Goal: Task Accomplishment & Management: Manage account settings

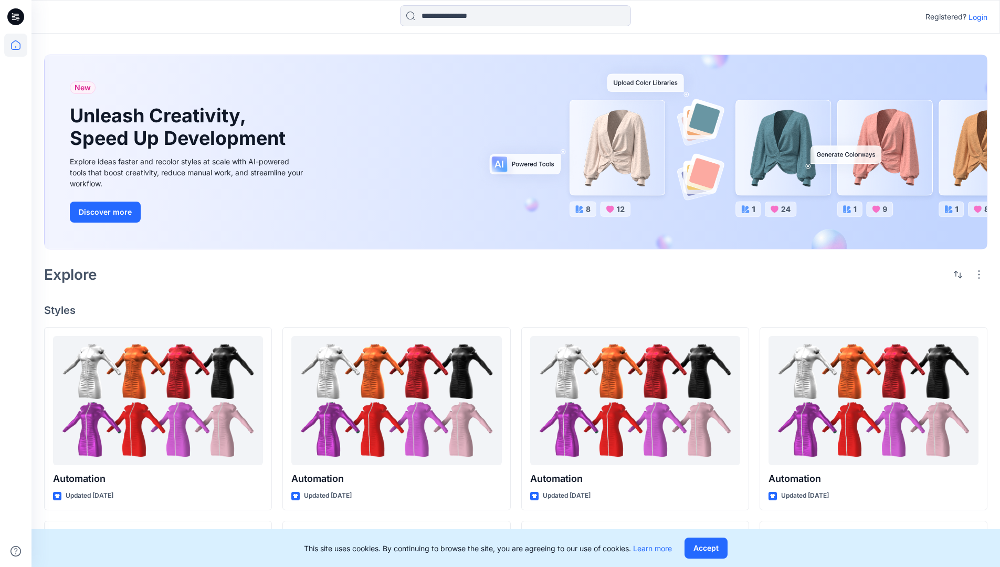
click at [975, 17] on p "Login" at bounding box center [977, 17] width 19 height 11
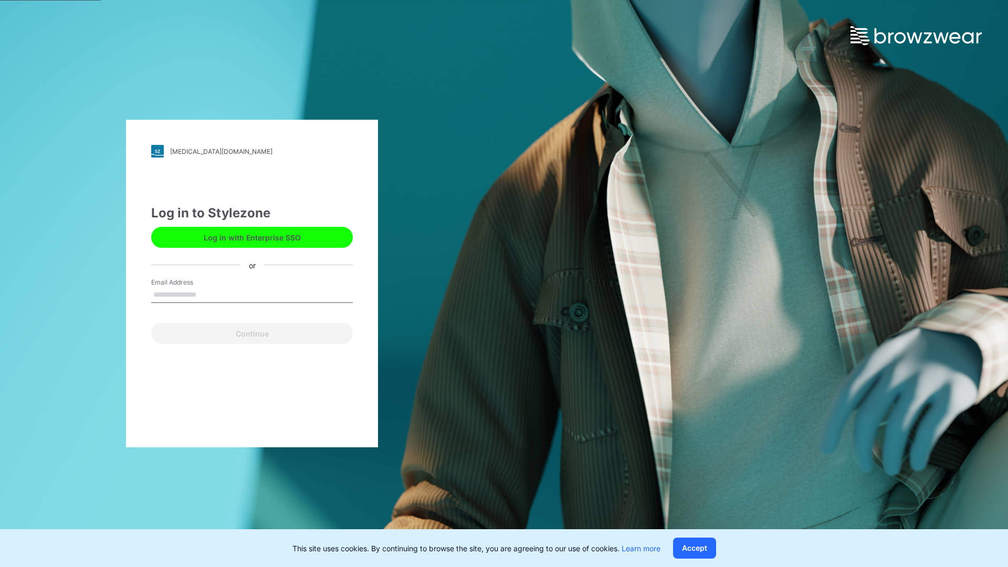
click at [207, 294] on input "Email Address" at bounding box center [252, 295] width 202 height 16
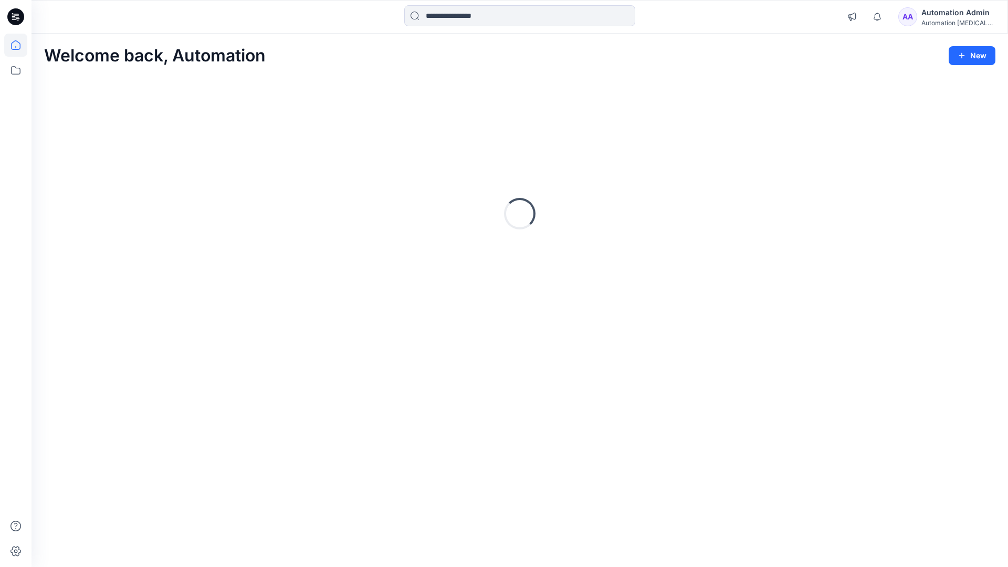
click at [20, 45] on icon at bounding box center [15, 44] width 9 height 9
click at [15, 71] on icon at bounding box center [15, 70] width 23 height 23
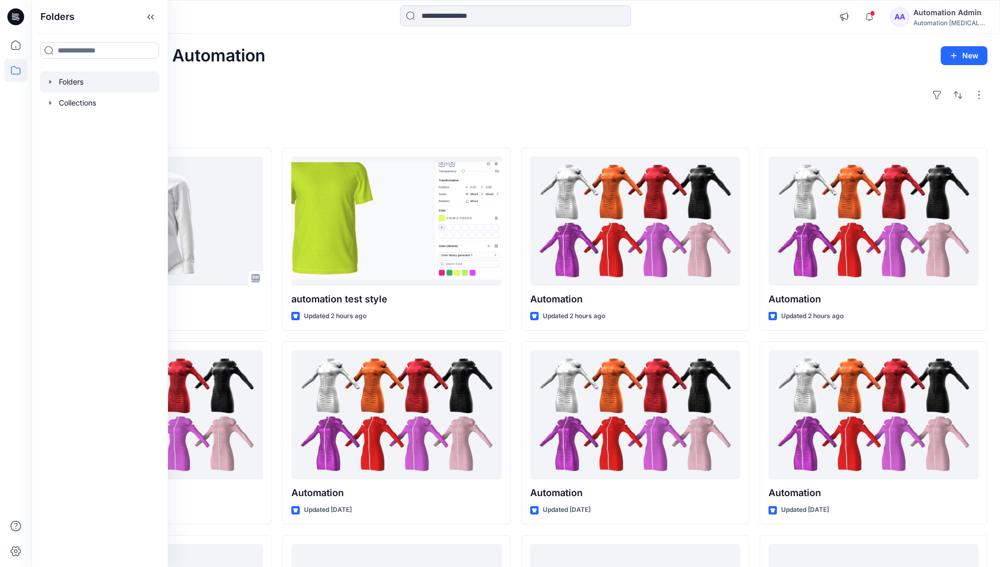
click at [85, 80] on div at bounding box center [100, 81] width 120 height 21
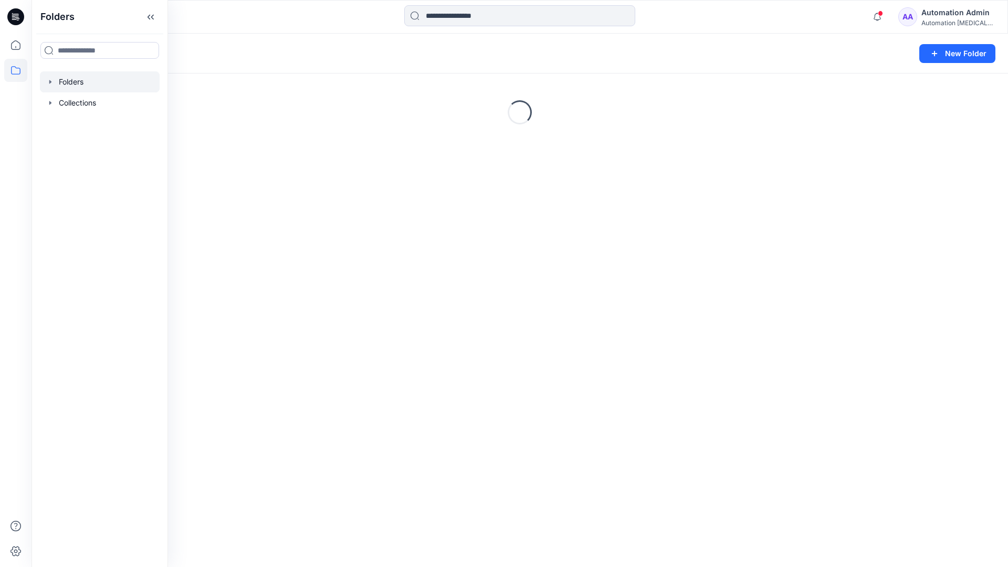
click at [611, 309] on div "Folders New Folder Loading..." at bounding box center [519, 300] width 976 height 533
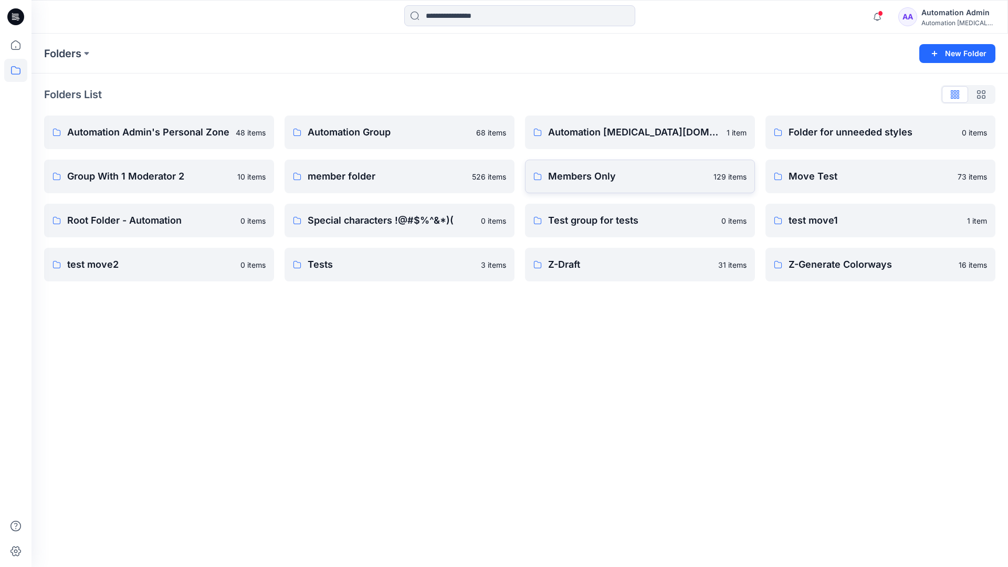
click at [641, 184] on link "Members Only 129 items" at bounding box center [640, 177] width 230 height 34
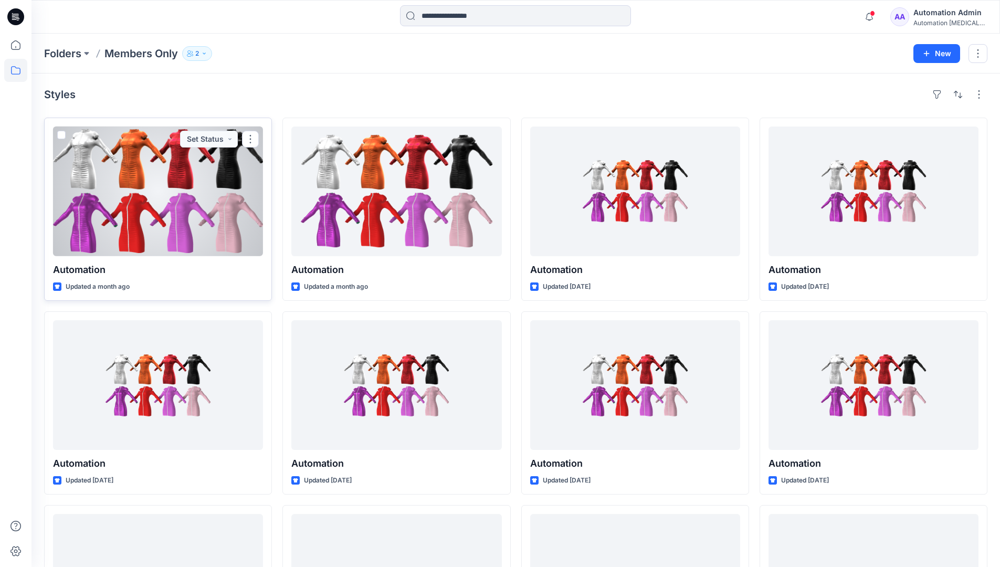
click at [60, 135] on span at bounding box center [61, 135] width 8 height 8
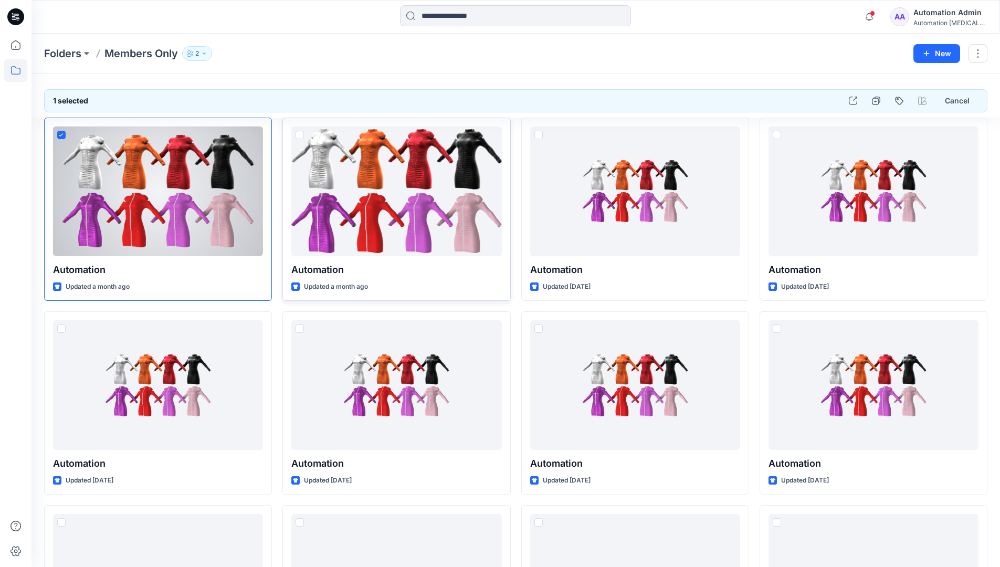
click at [299, 134] on span at bounding box center [300, 135] width 8 height 8
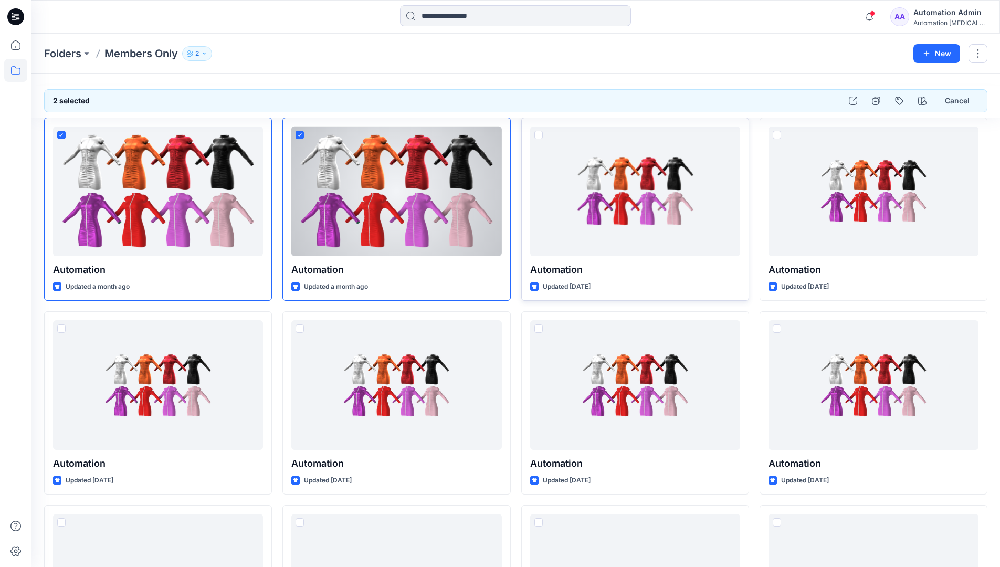
click at [541, 135] on span at bounding box center [538, 135] width 8 height 8
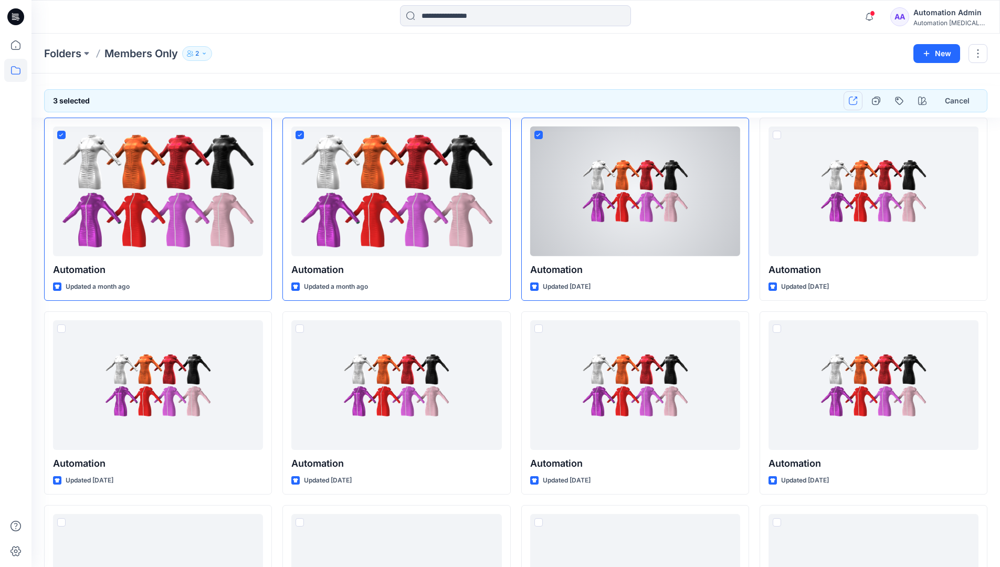
click at [853, 101] on icon "button" at bounding box center [853, 101] width 8 height 8
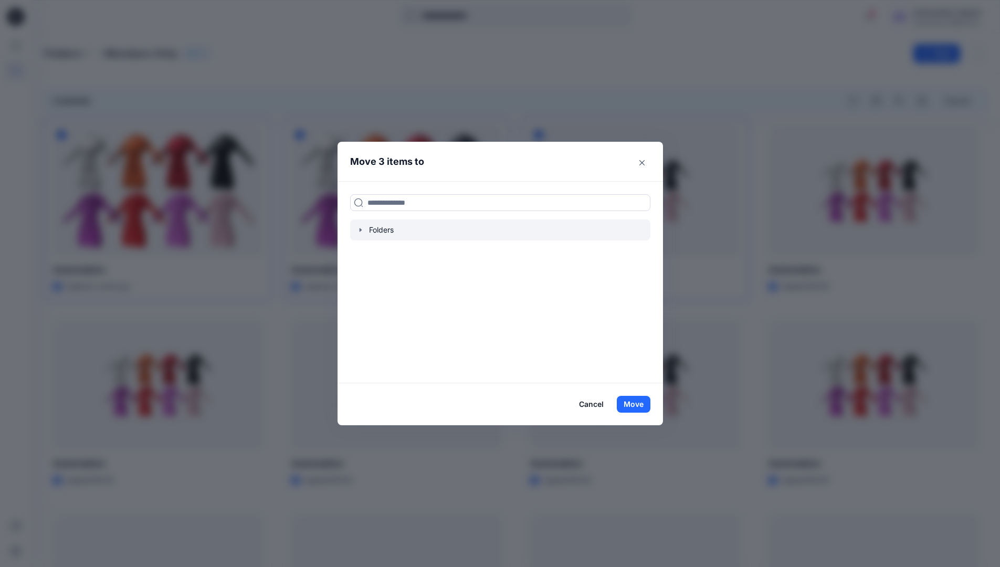
click at [362, 231] on icon "button" at bounding box center [360, 230] width 8 height 8
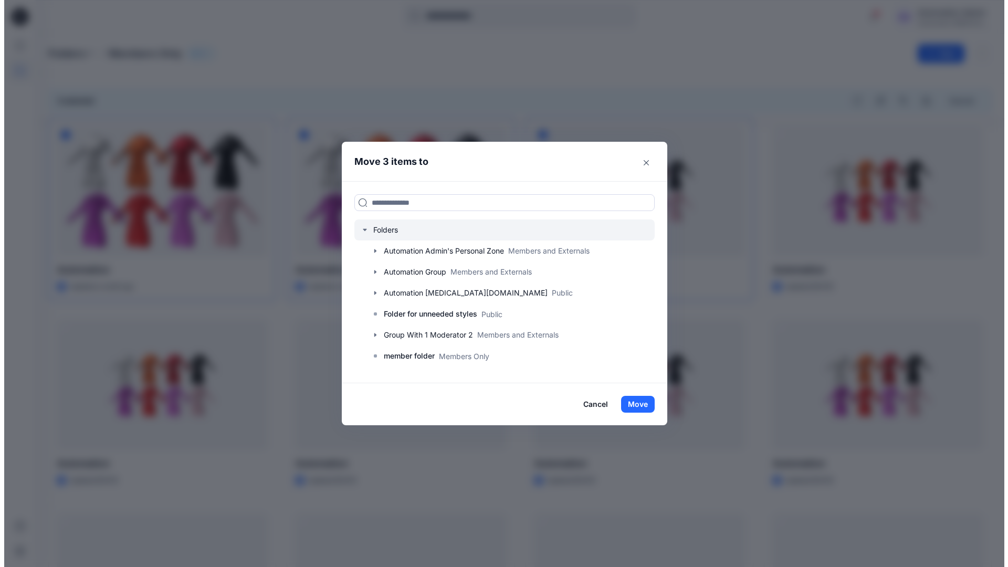
scroll to position [206, 0]
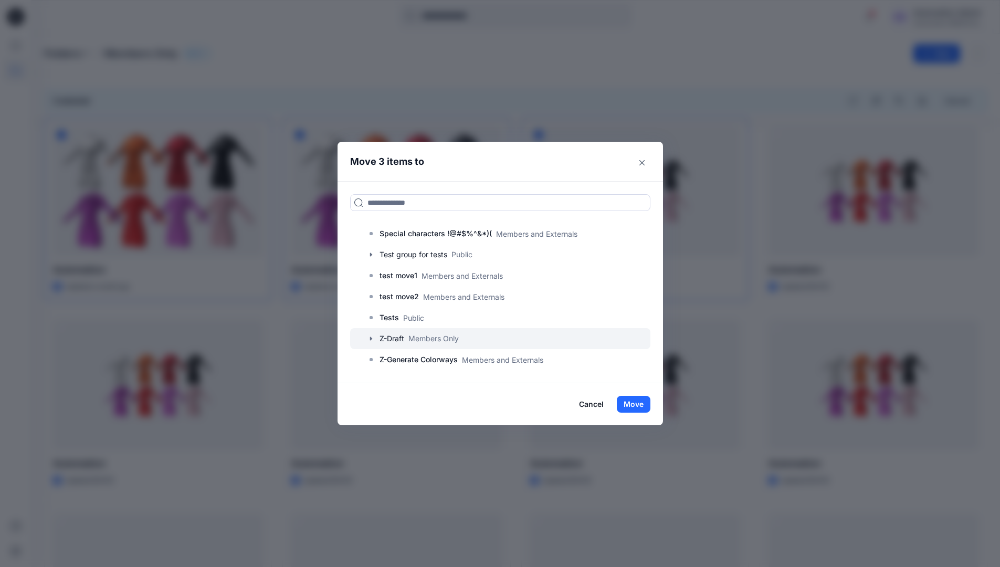
click at [399, 339] on div at bounding box center [500, 338] width 300 height 21
click at [634, 404] on button "Move" at bounding box center [634, 404] width 34 height 17
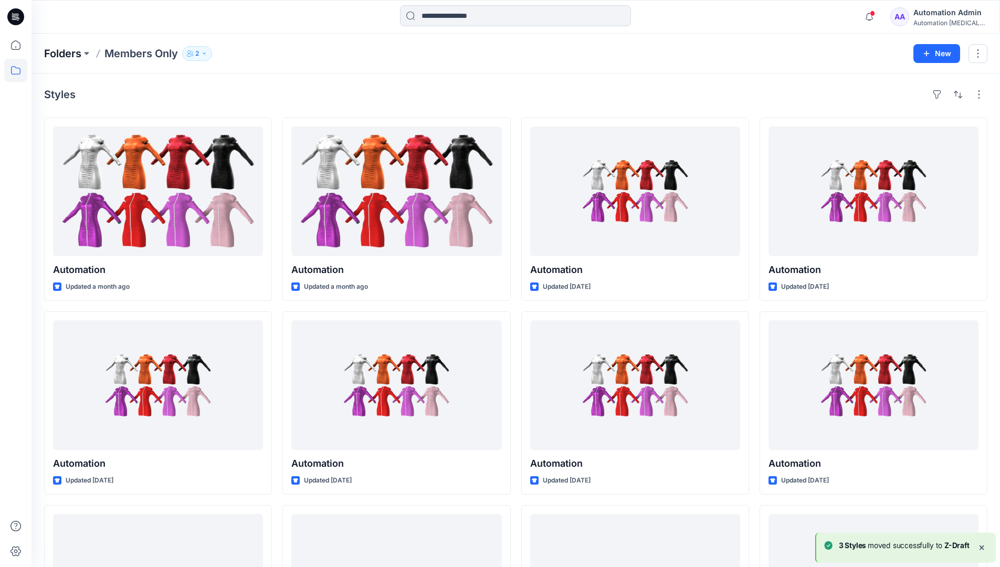
click at [64, 55] on p "Folders" at bounding box center [62, 53] width 37 height 15
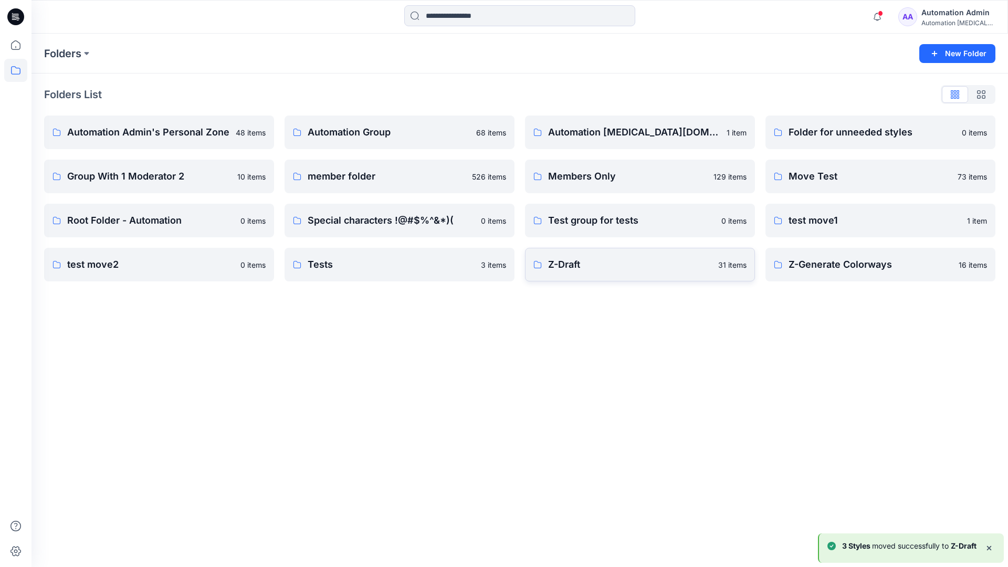
click at [652, 270] on p "Z-Draft" at bounding box center [630, 264] width 164 height 15
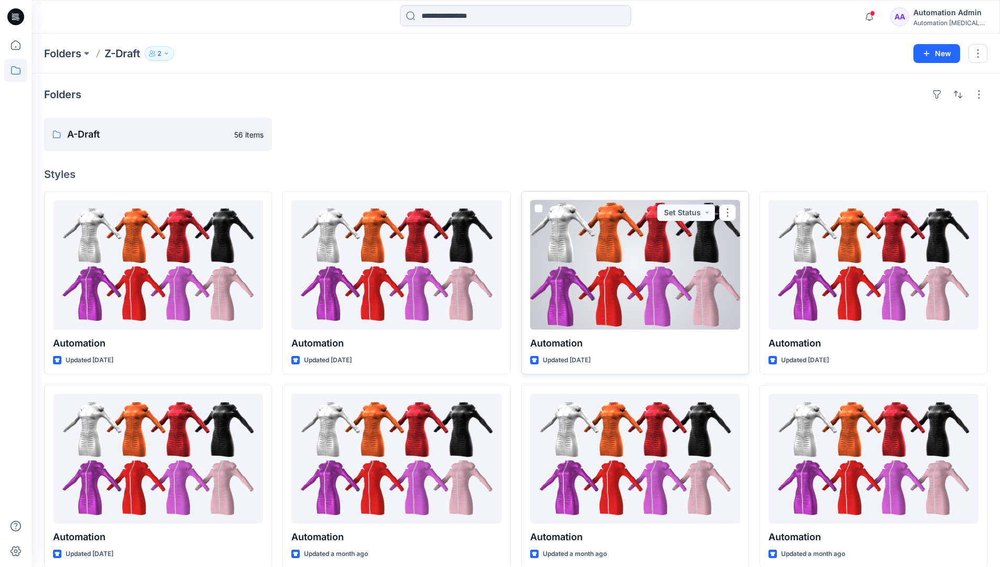
click at [538, 205] on span at bounding box center [538, 208] width 8 height 8
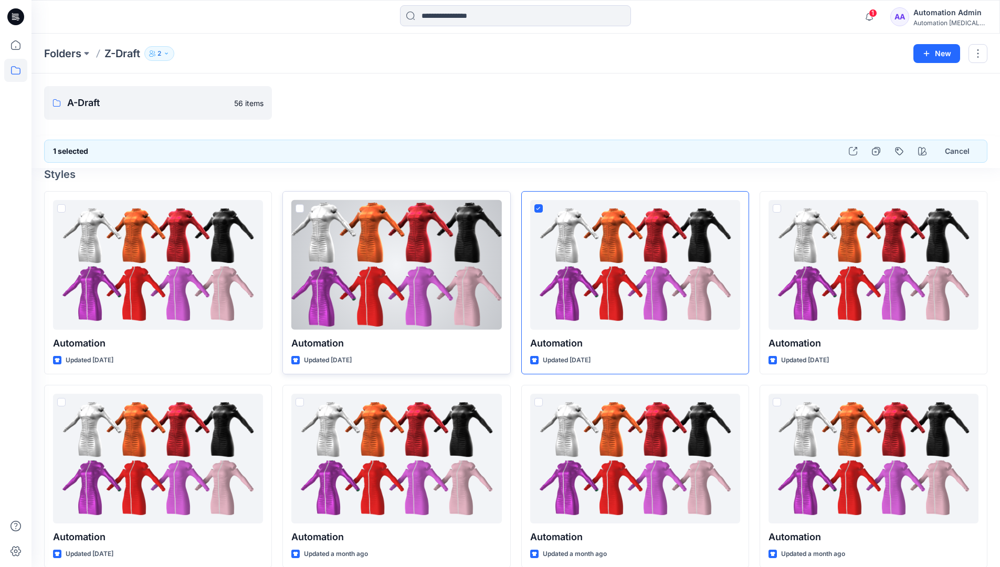
click at [300, 210] on span at bounding box center [300, 208] width 8 height 8
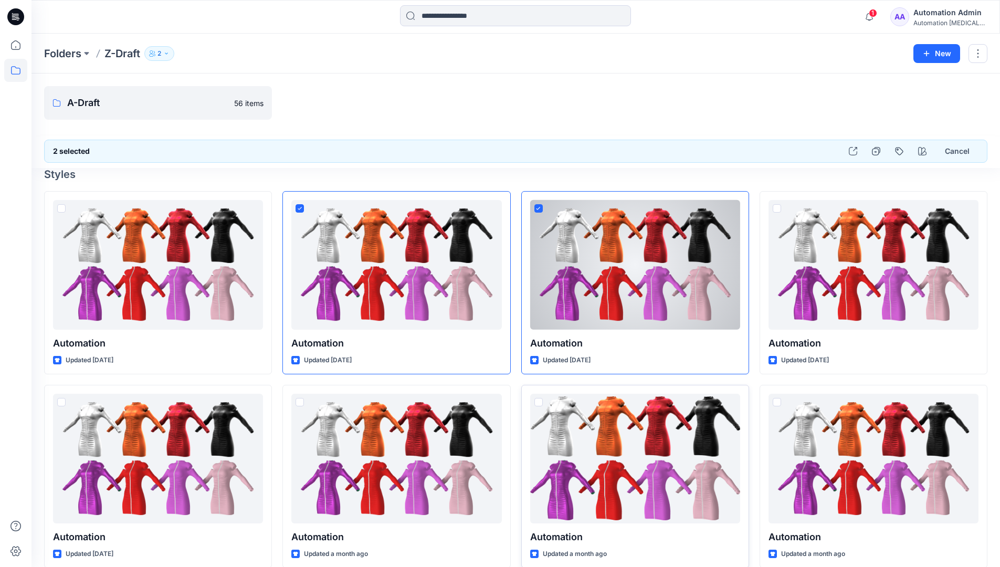
click at [537, 404] on span at bounding box center [538, 402] width 8 height 8
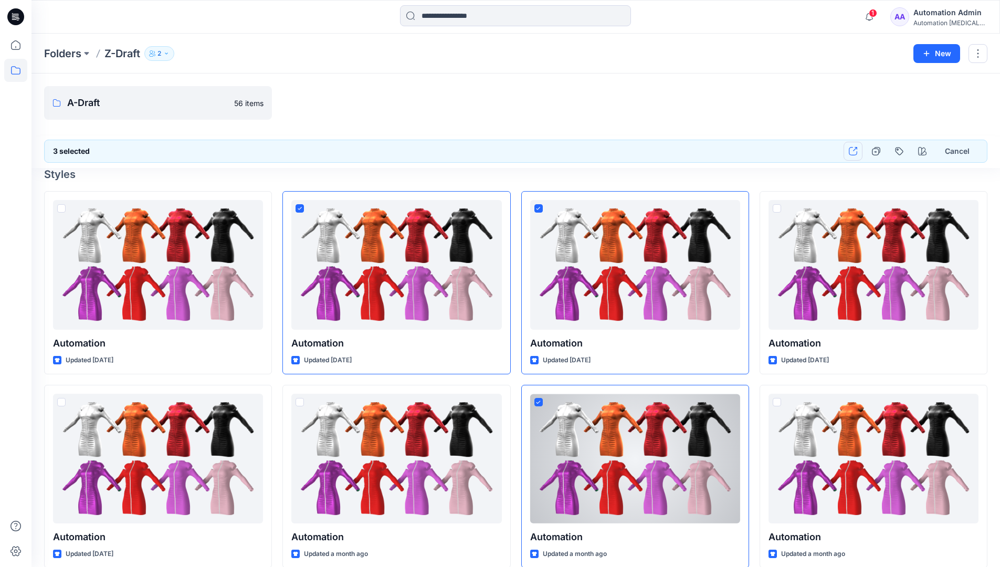
click at [854, 152] on icon "button" at bounding box center [853, 151] width 8 height 8
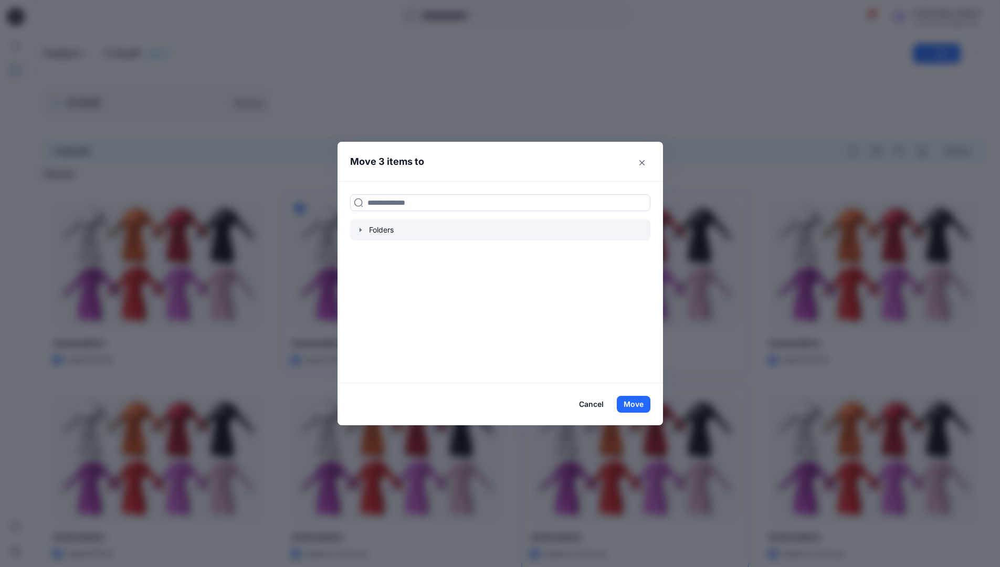
click at [361, 230] on icon "button" at bounding box center [360, 230] width 2 height 4
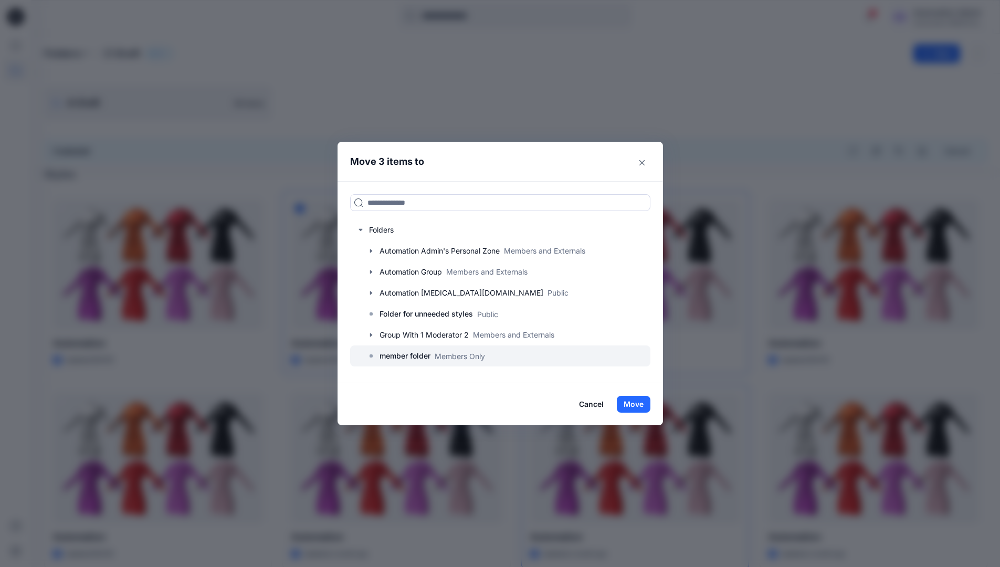
click at [408, 354] on p "member folder" at bounding box center [405, 356] width 51 height 13
click at [636, 404] on button "Move" at bounding box center [634, 404] width 34 height 17
click at [931, 18] on div "Automation Admin" at bounding box center [949, 12] width 73 height 13
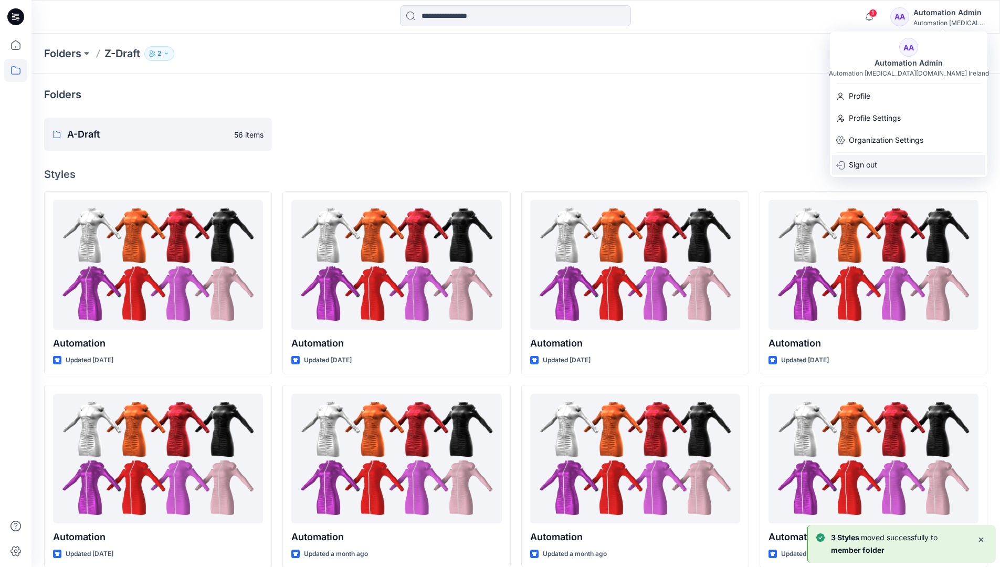
click at [869, 160] on p "Sign out" at bounding box center [863, 165] width 28 height 20
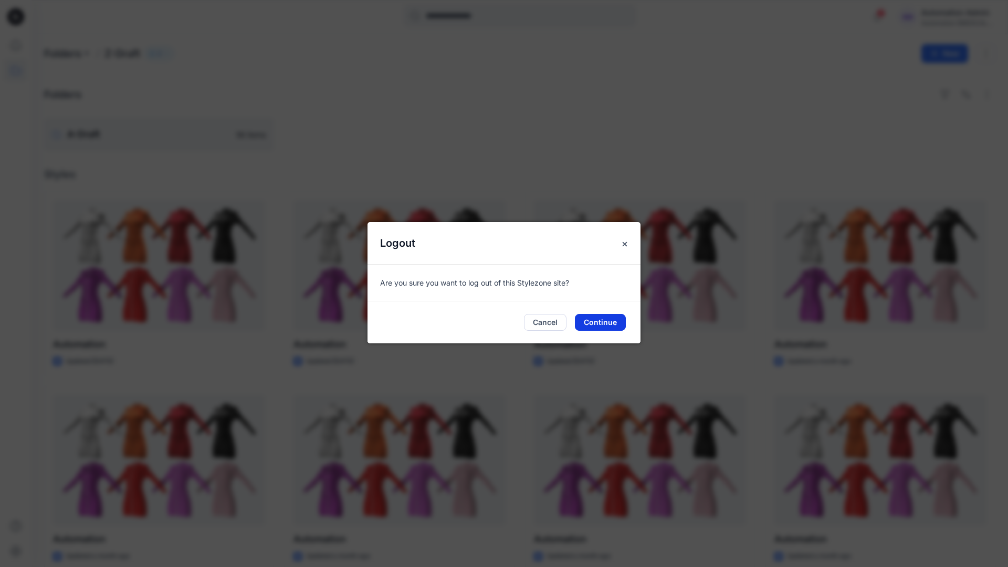
click at [594, 321] on button "Continue" at bounding box center [600, 322] width 51 height 17
